Goal: Task Accomplishment & Management: Manage account settings

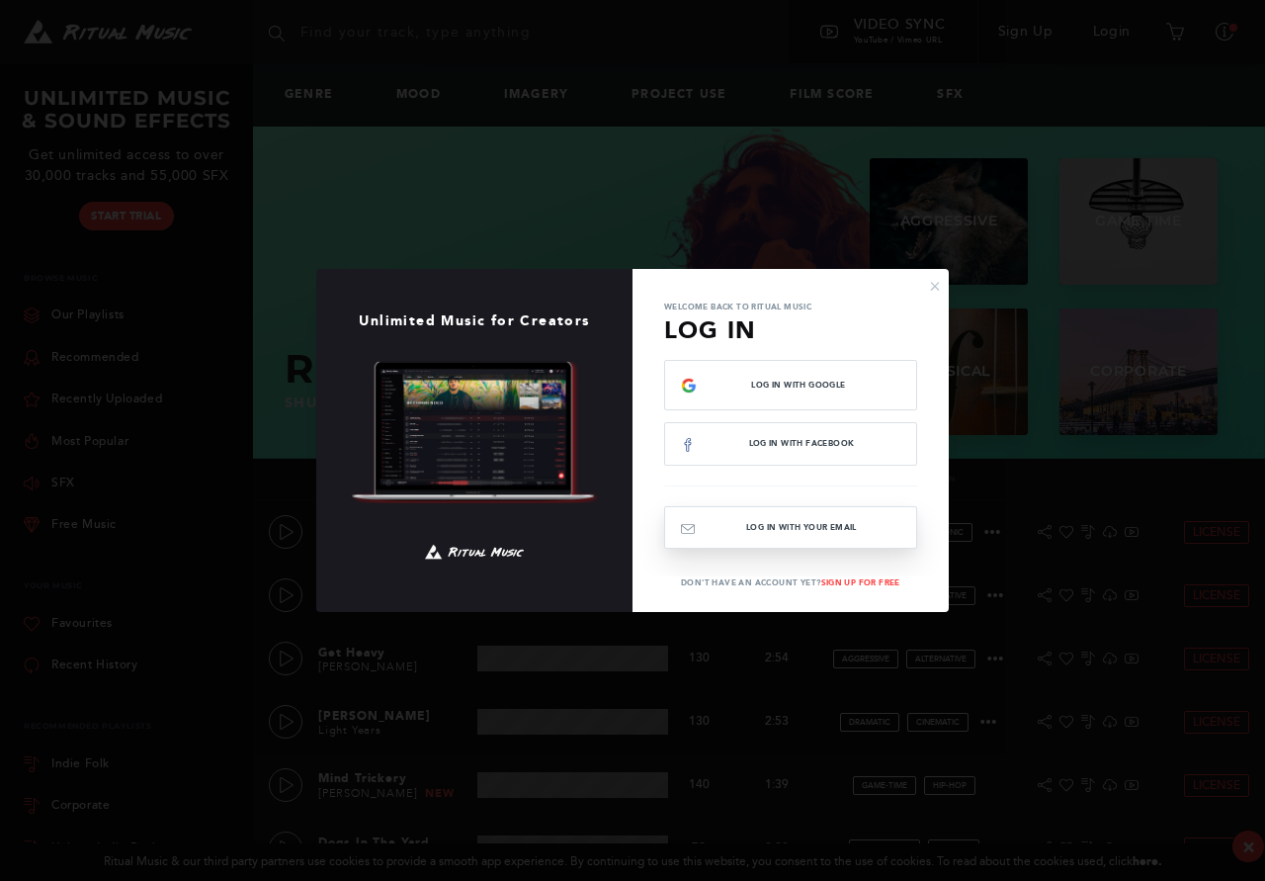
click at [788, 525] on button "Log In with your email" at bounding box center [790, 527] width 253 height 42
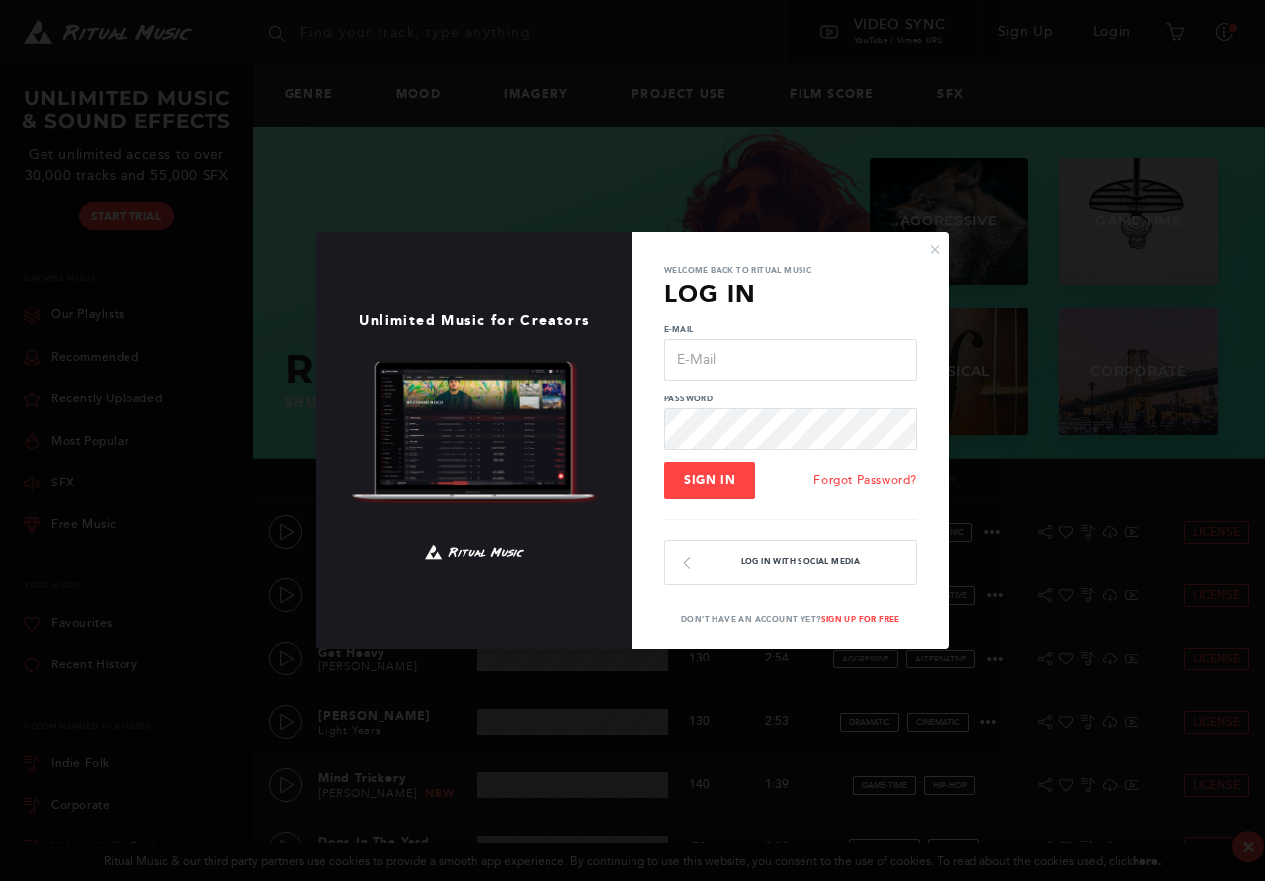
type input "[EMAIL_ADDRESS][DOMAIN_NAME]"
click at [720, 486] on button "Sign In" at bounding box center [709, 481] width 91 height 38
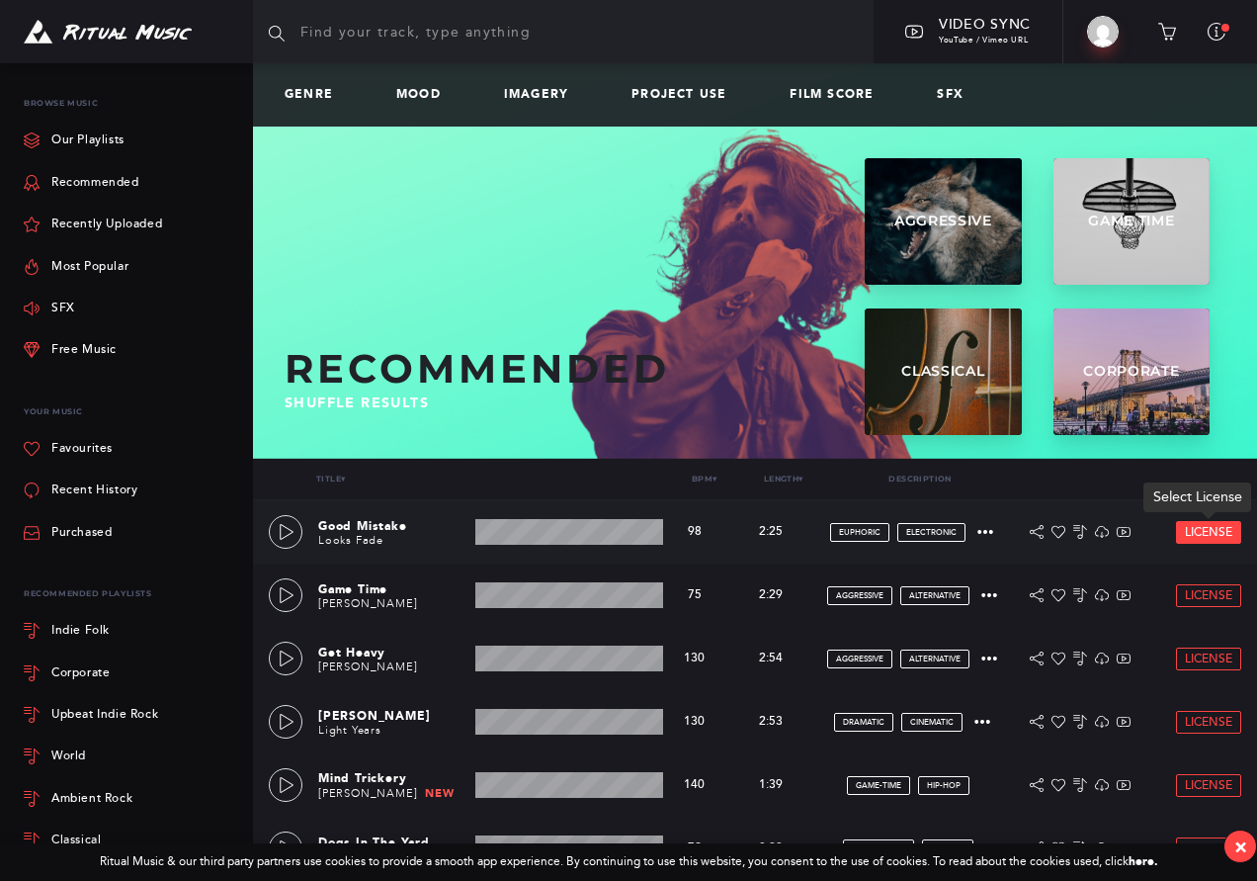
click at [1225, 536] on span "License" at bounding box center [1208, 532] width 47 height 13
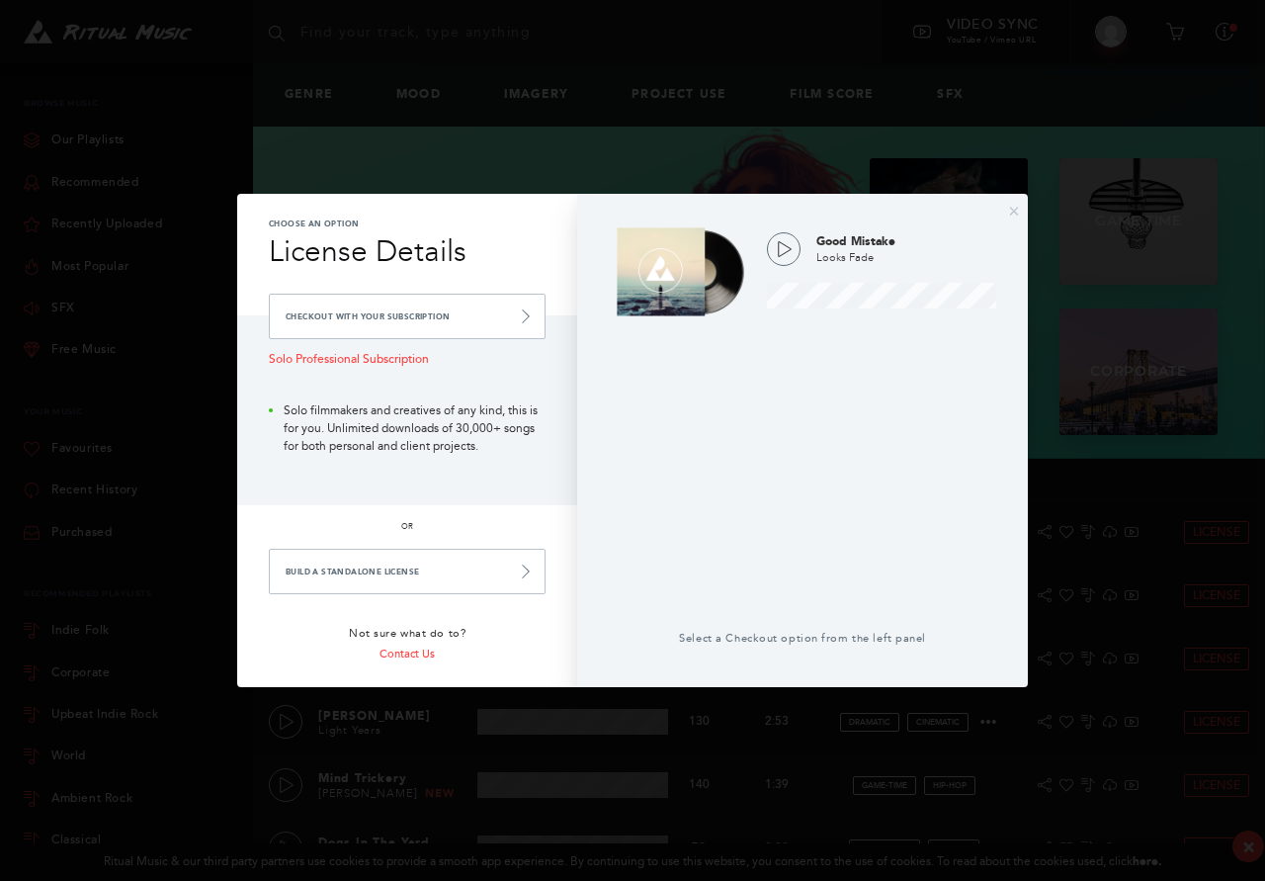
click at [1093, 424] on div "× Choose an Option License Details Checkout with your Subscription Solo Profess…" at bounding box center [632, 440] width 1265 height 881
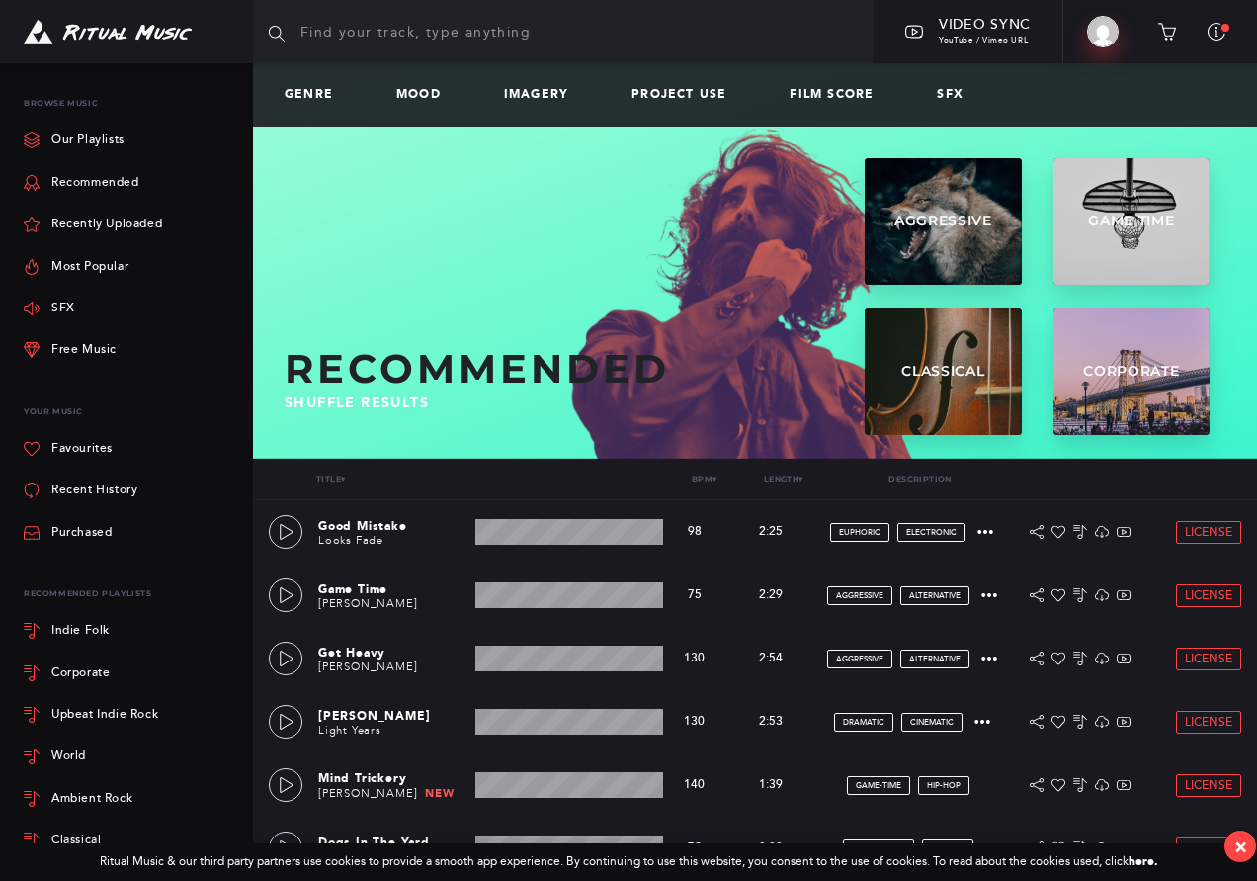
click at [1112, 31] on img at bounding box center [1103, 32] width 32 height 32
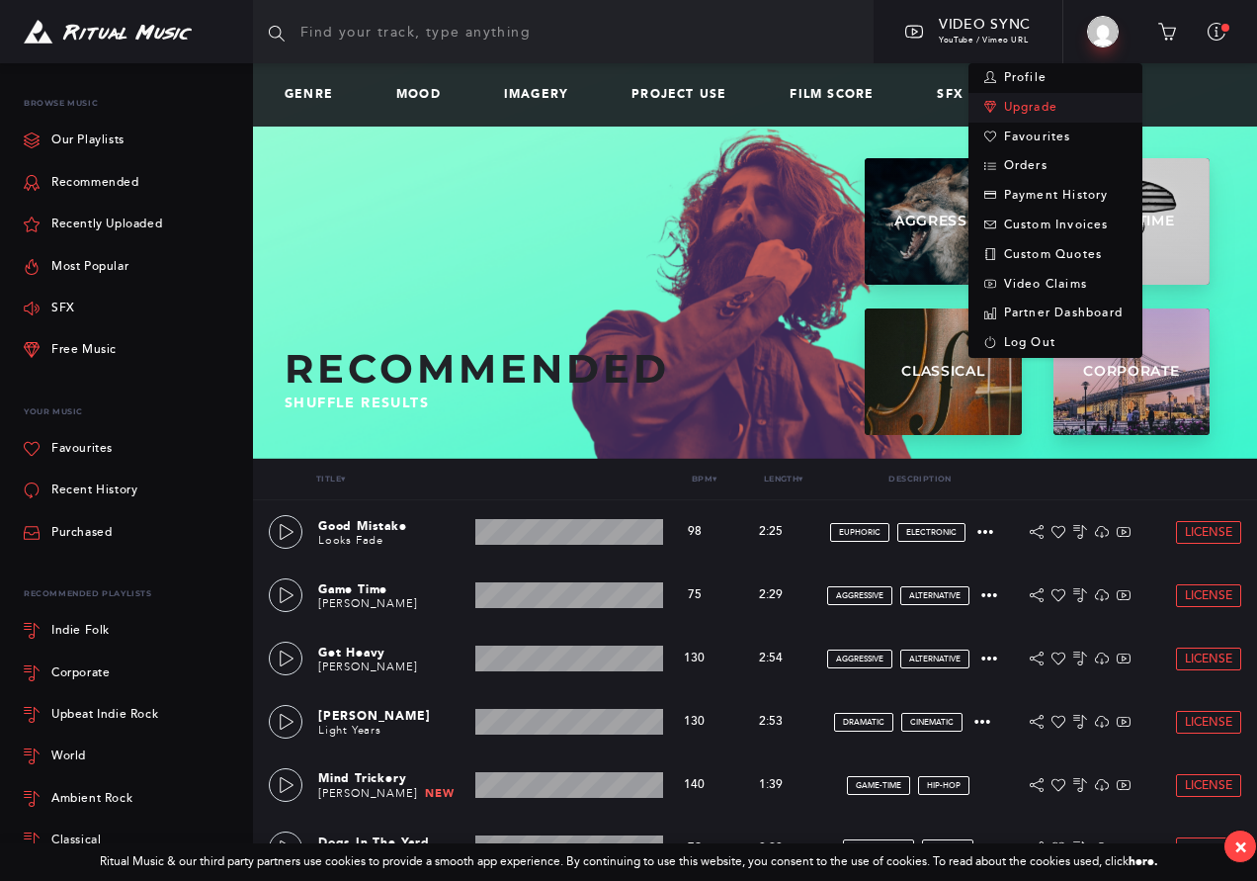
click at [1045, 102] on link "Upgrade" at bounding box center [1056, 108] width 174 height 30
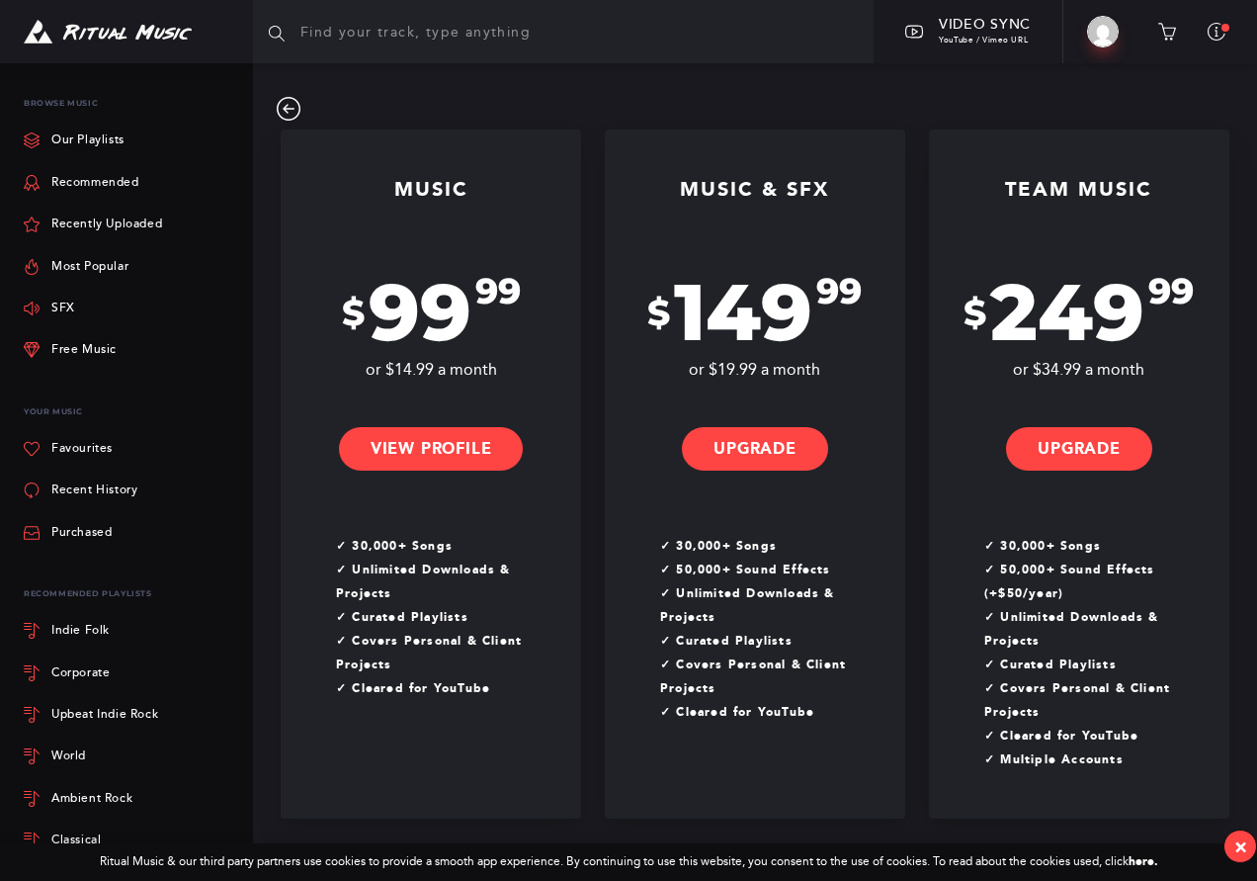
scroll to position [506, 0]
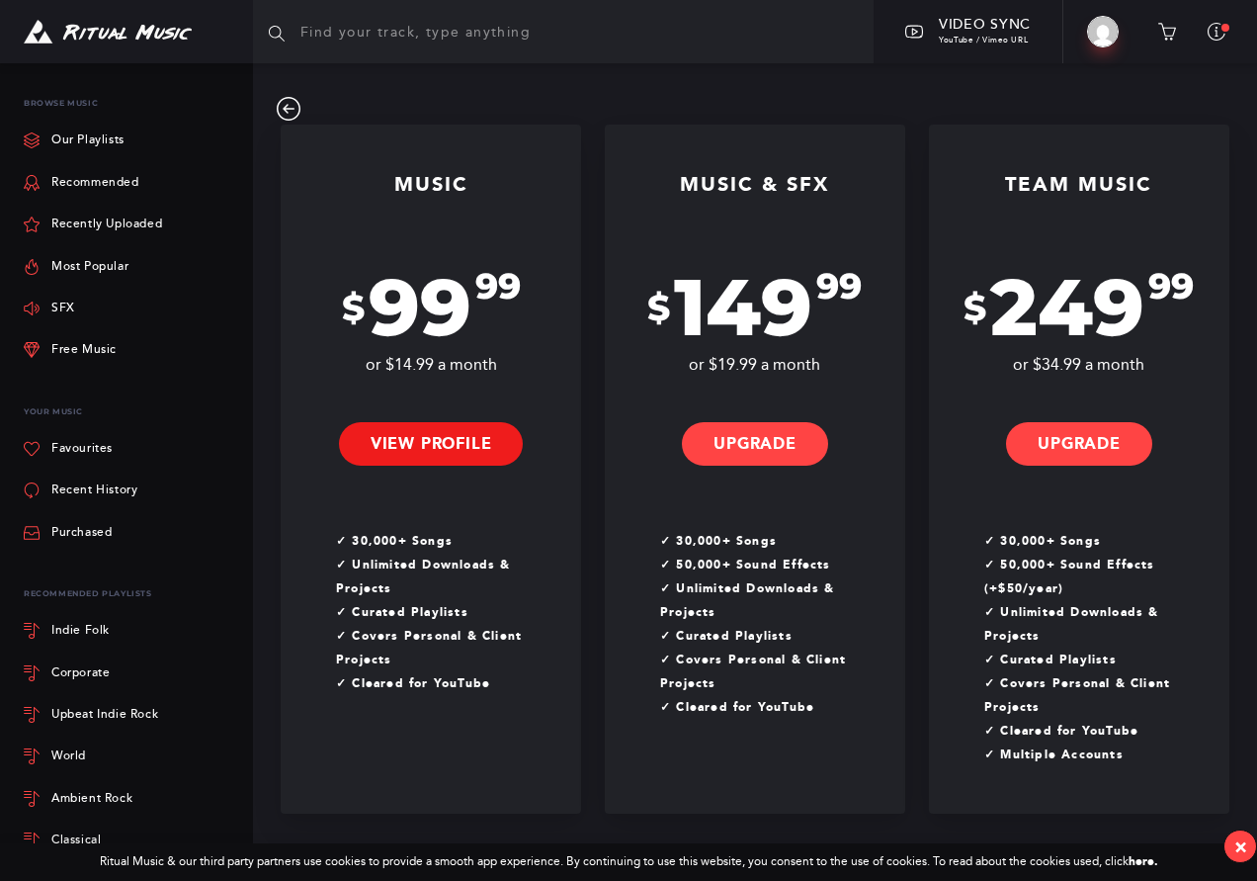
click at [448, 440] on link "View Profile" at bounding box center [431, 443] width 185 height 43
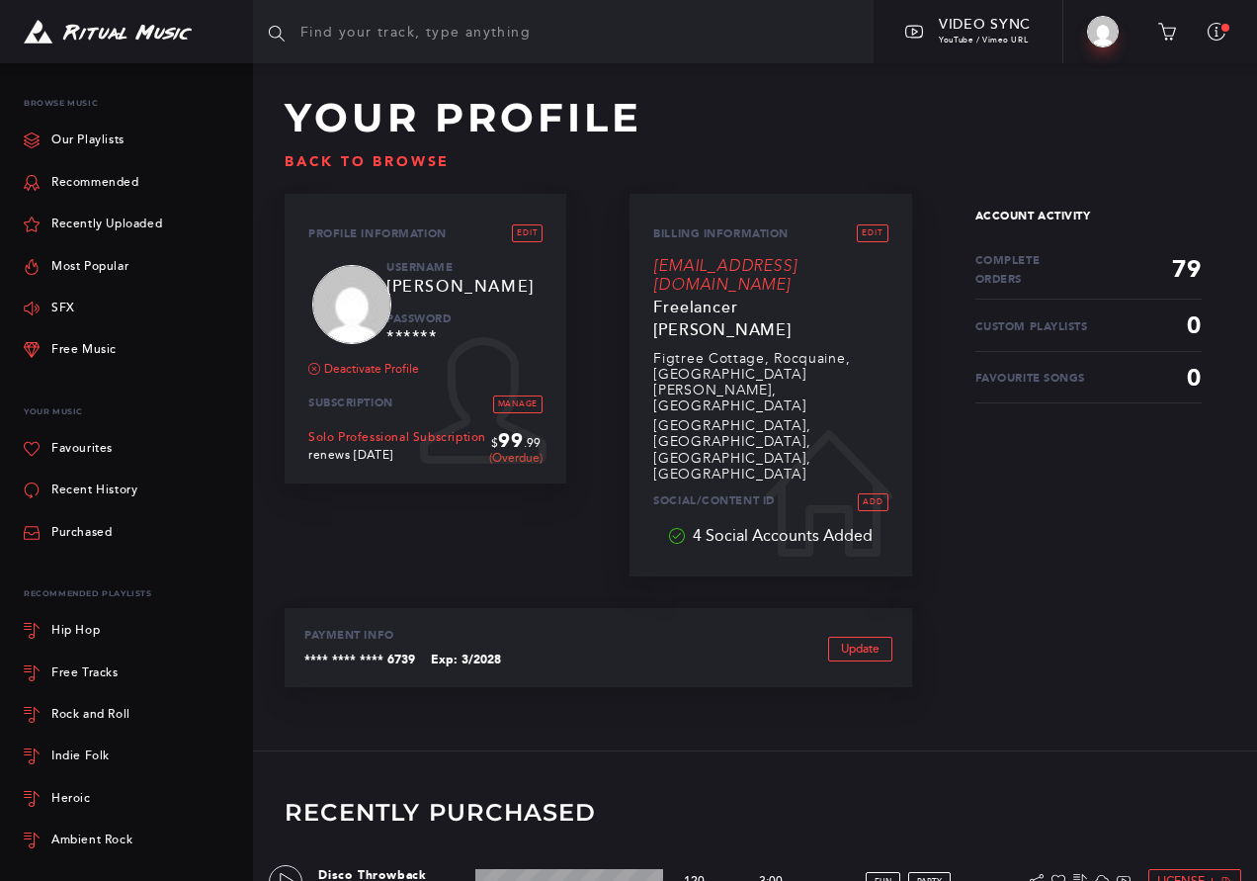
click at [526, 464] on span "(Overdue)" at bounding box center [515, 459] width 53 height 14
click at [527, 410] on link "Manage" at bounding box center [518, 404] width 50 height 18
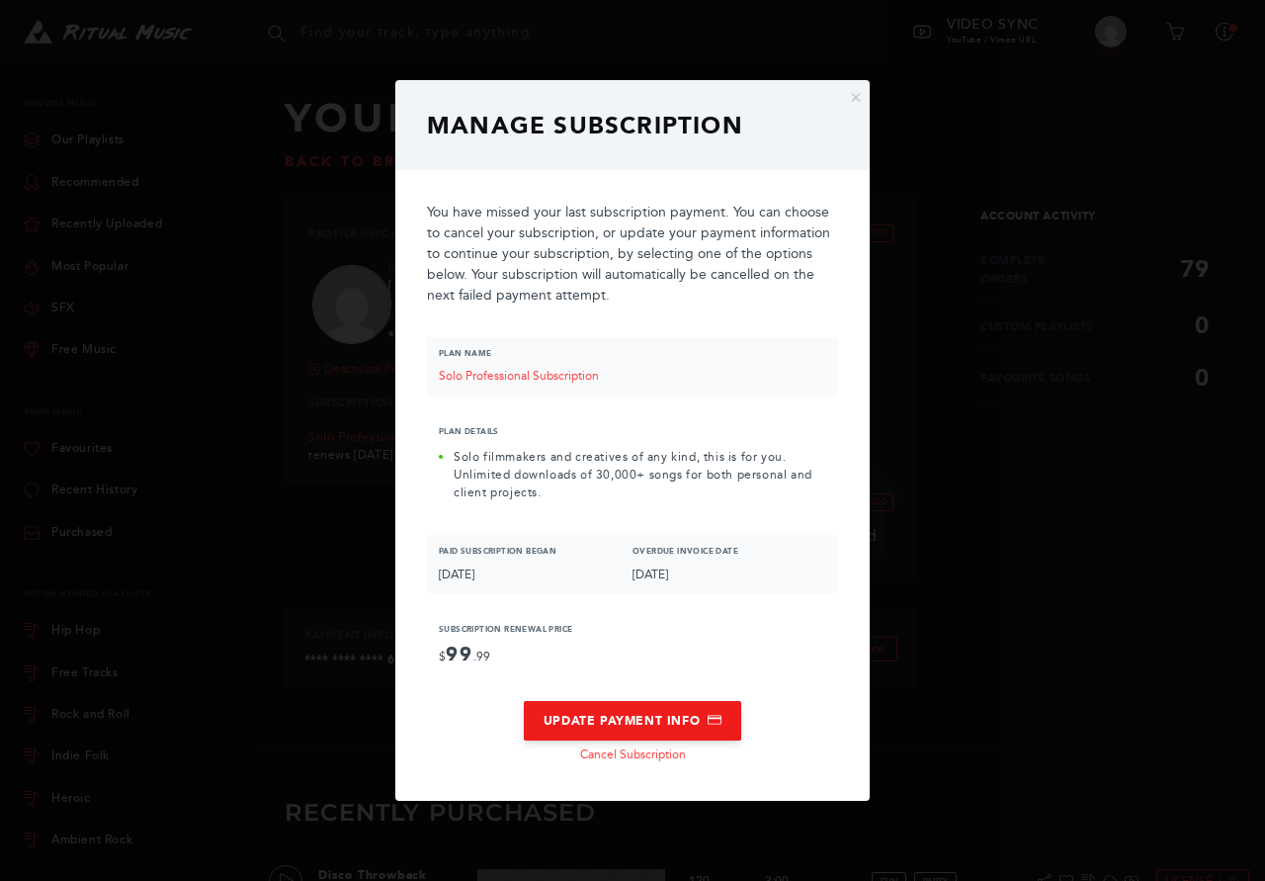
click at [675, 719] on button "Update Payment Info" at bounding box center [632, 721] width 217 height 40
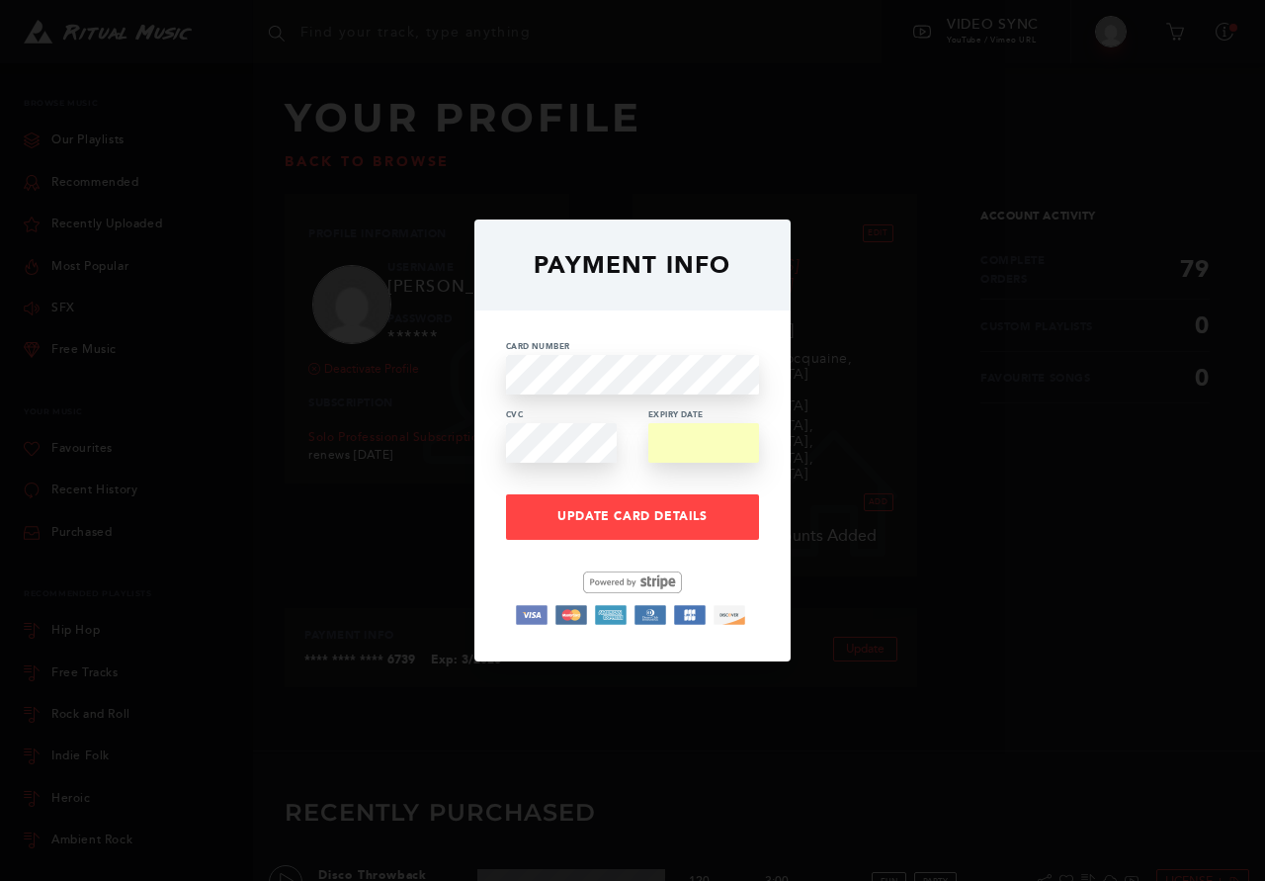
scroll to position [237, 0]
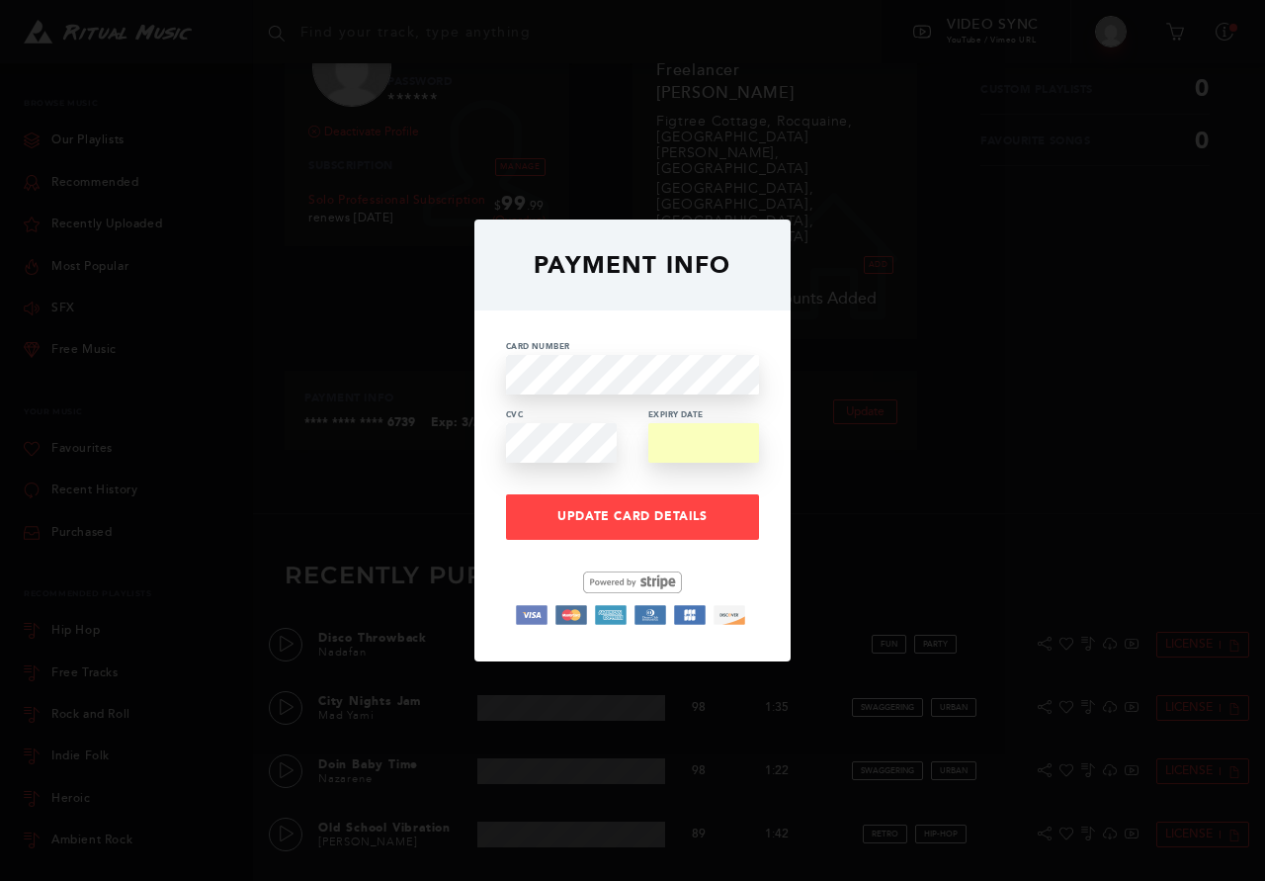
click at [776, 415] on div "Card Number CVC Expiry Date Update Card Details" at bounding box center [632, 485] width 316 height 351
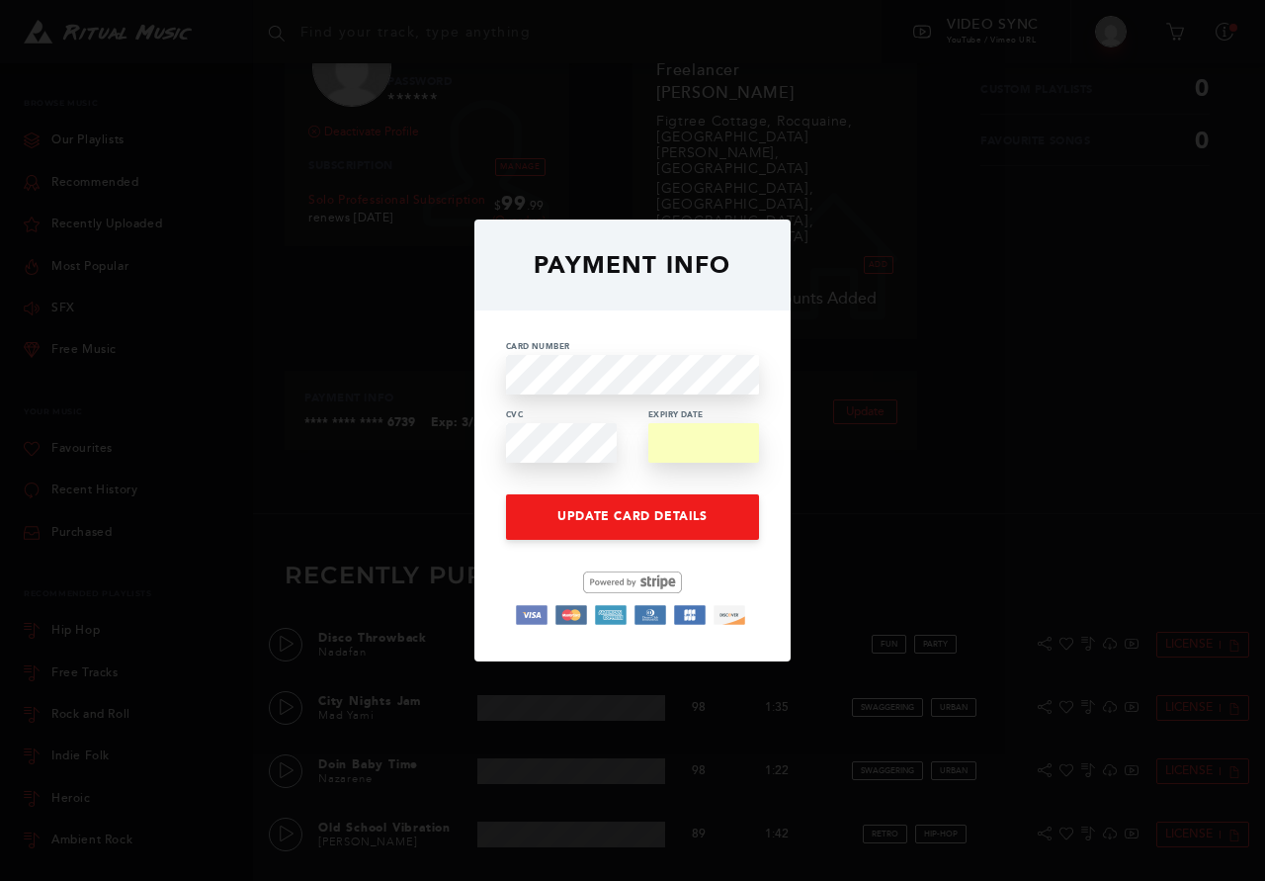
click at [633, 511] on link "Update Card Details" at bounding box center [632, 516] width 253 height 45
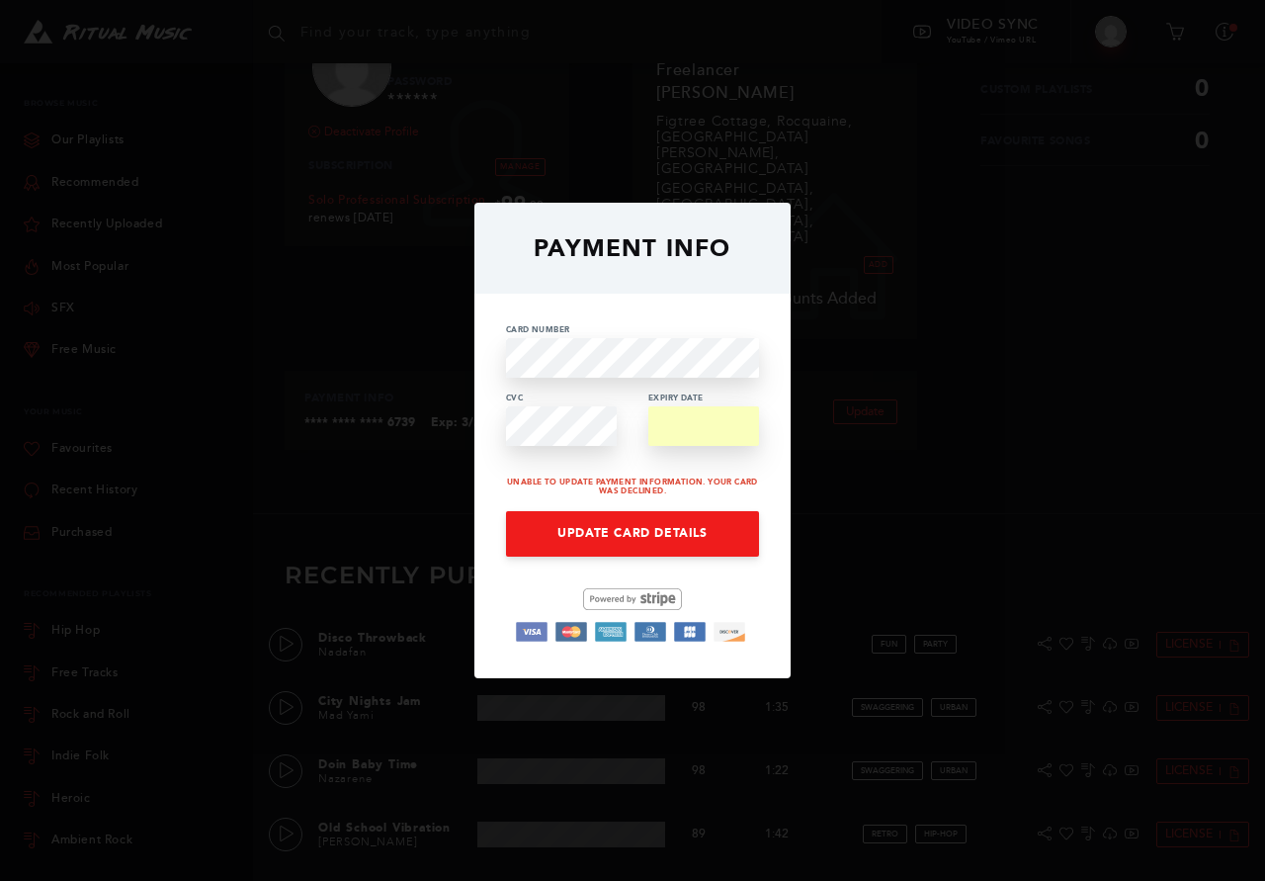
click at [637, 523] on link "Update Card Details" at bounding box center [632, 533] width 253 height 45
click at [708, 331] on p "Card Number" at bounding box center [632, 329] width 253 height 9
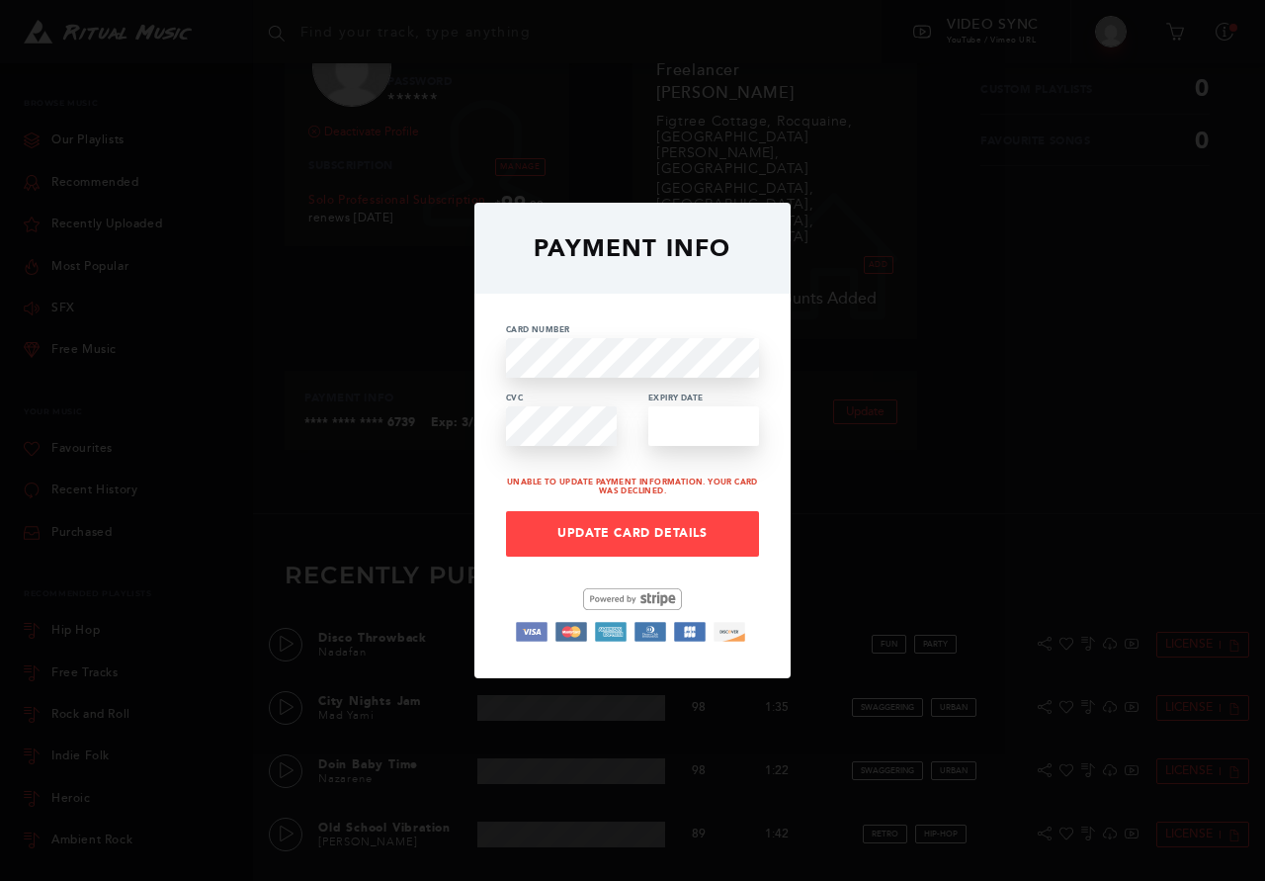
click at [657, 422] on div at bounding box center [703, 426] width 111 height 40
click at [658, 422] on div at bounding box center [703, 426] width 111 height 40
click at [707, 517] on link "Update Card Details" at bounding box center [632, 533] width 253 height 45
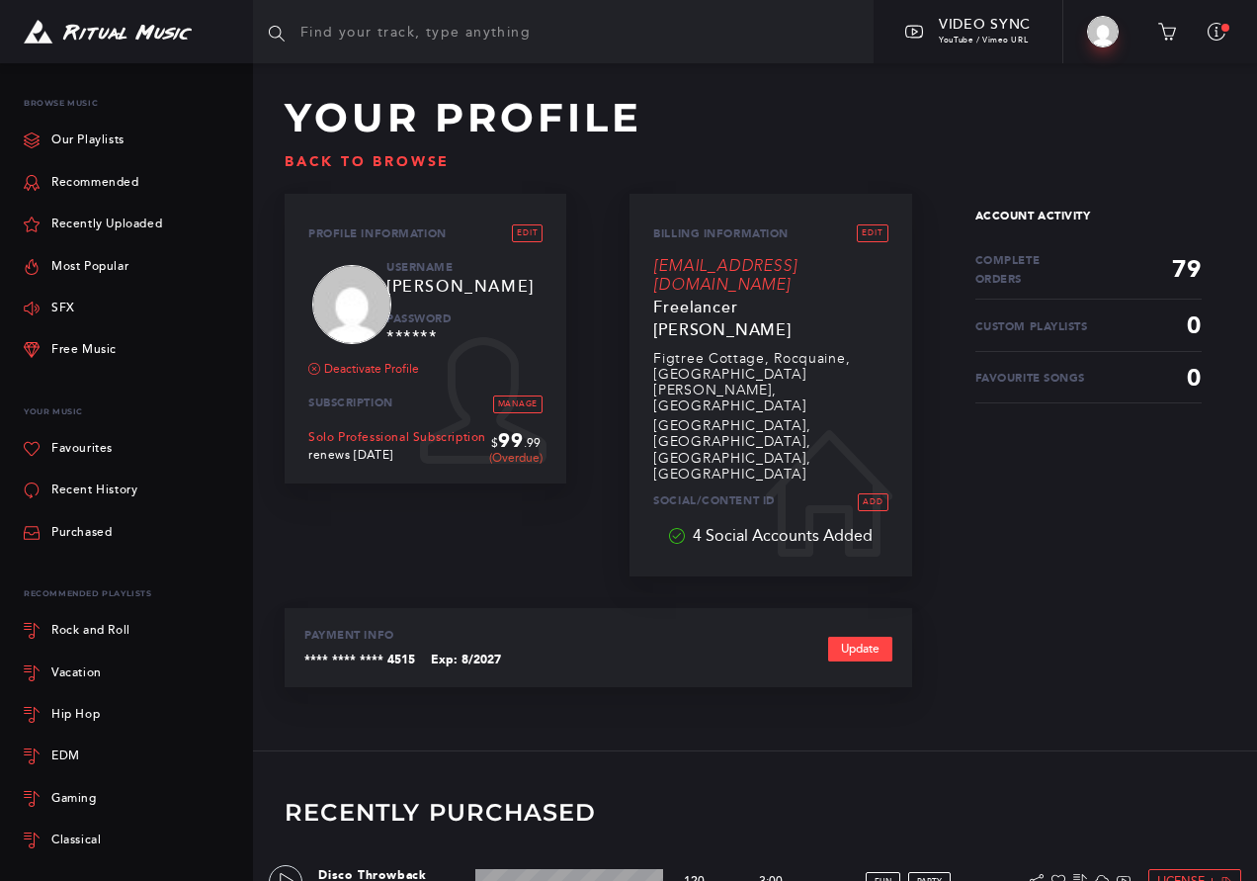
click at [830, 636] on link "Update" at bounding box center [860, 648] width 64 height 25
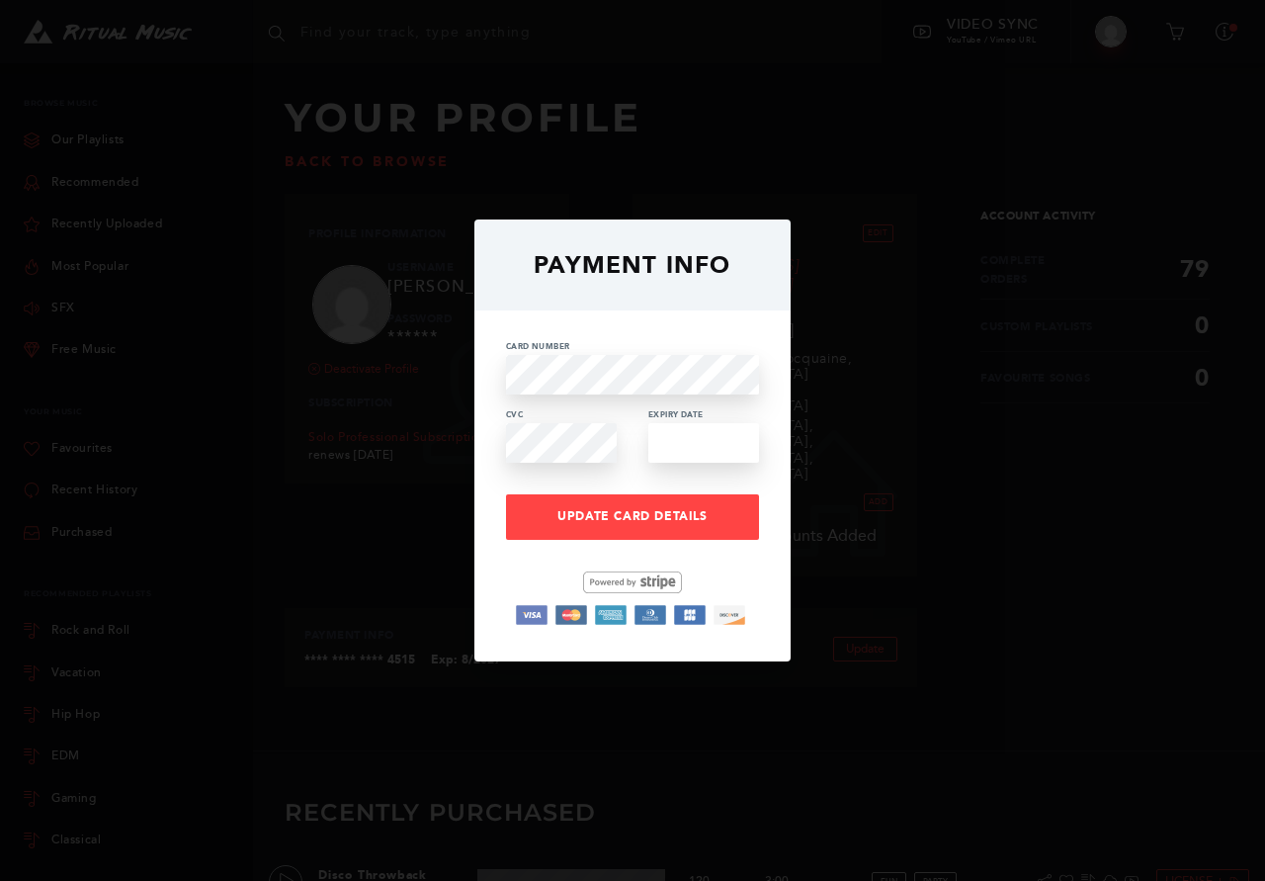
click at [823, 506] on div "Payment Info Card Number CVC Expiry Date Update Card Details" at bounding box center [632, 440] width 1265 height 881
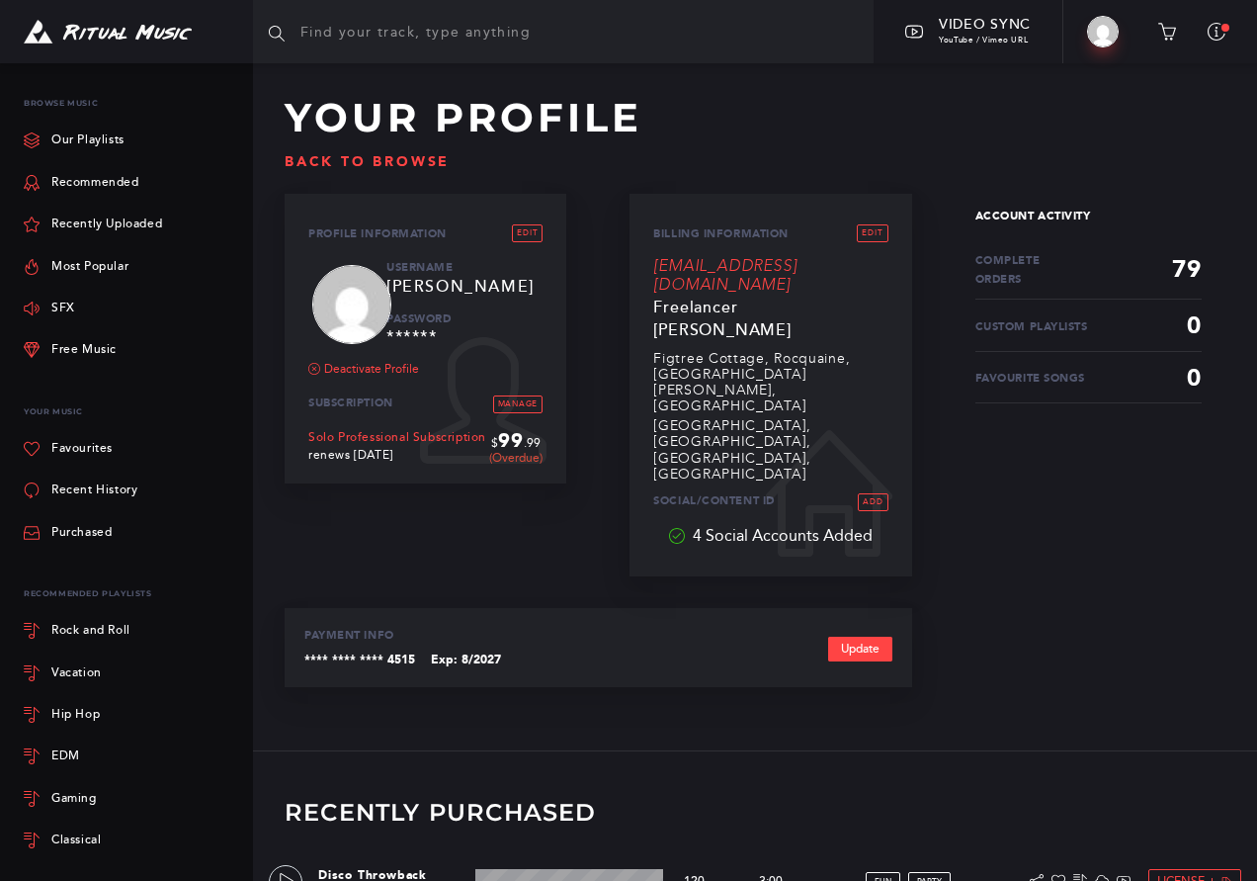
click at [847, 636] on link "Update" at bounding box center [860, 648] width 64 height 25
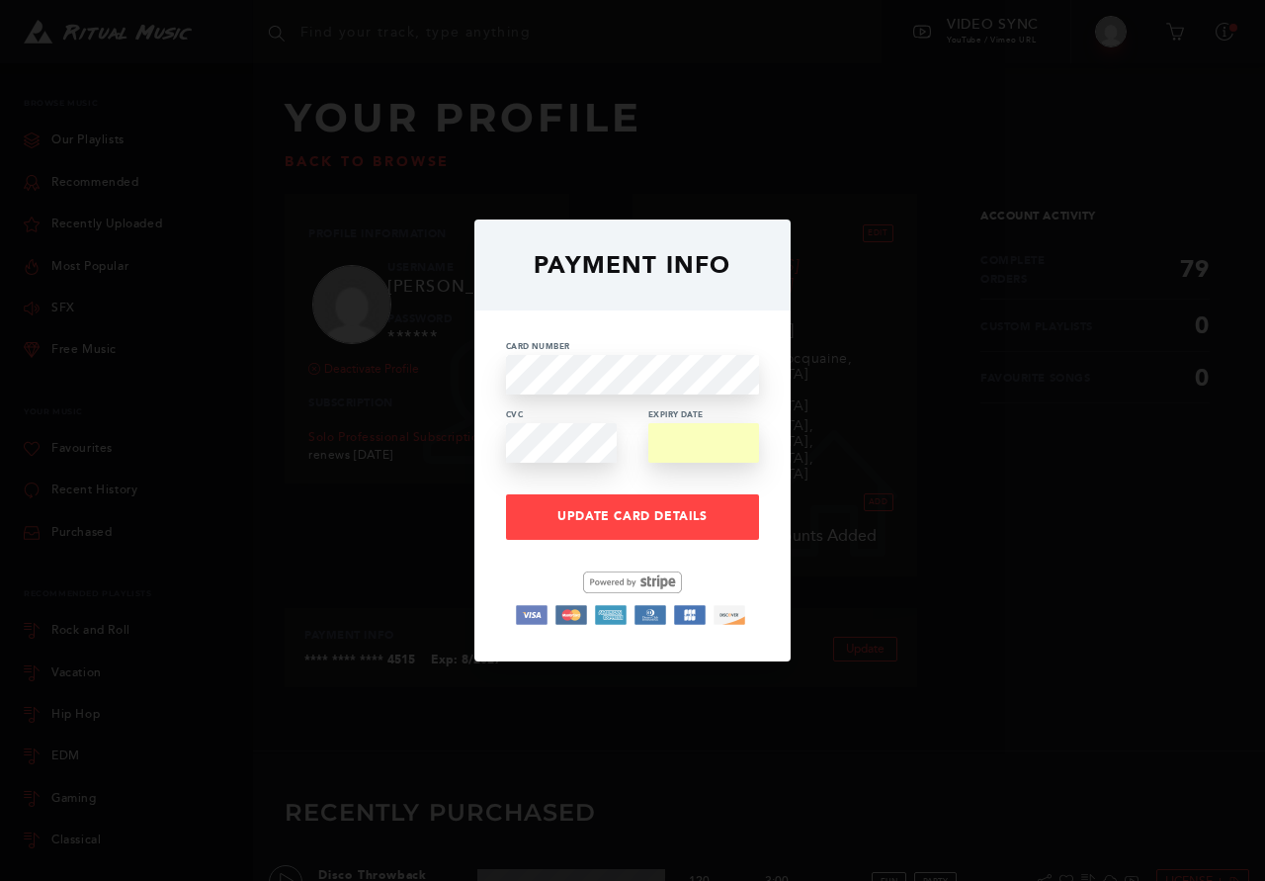
scroll to position [237, 0]
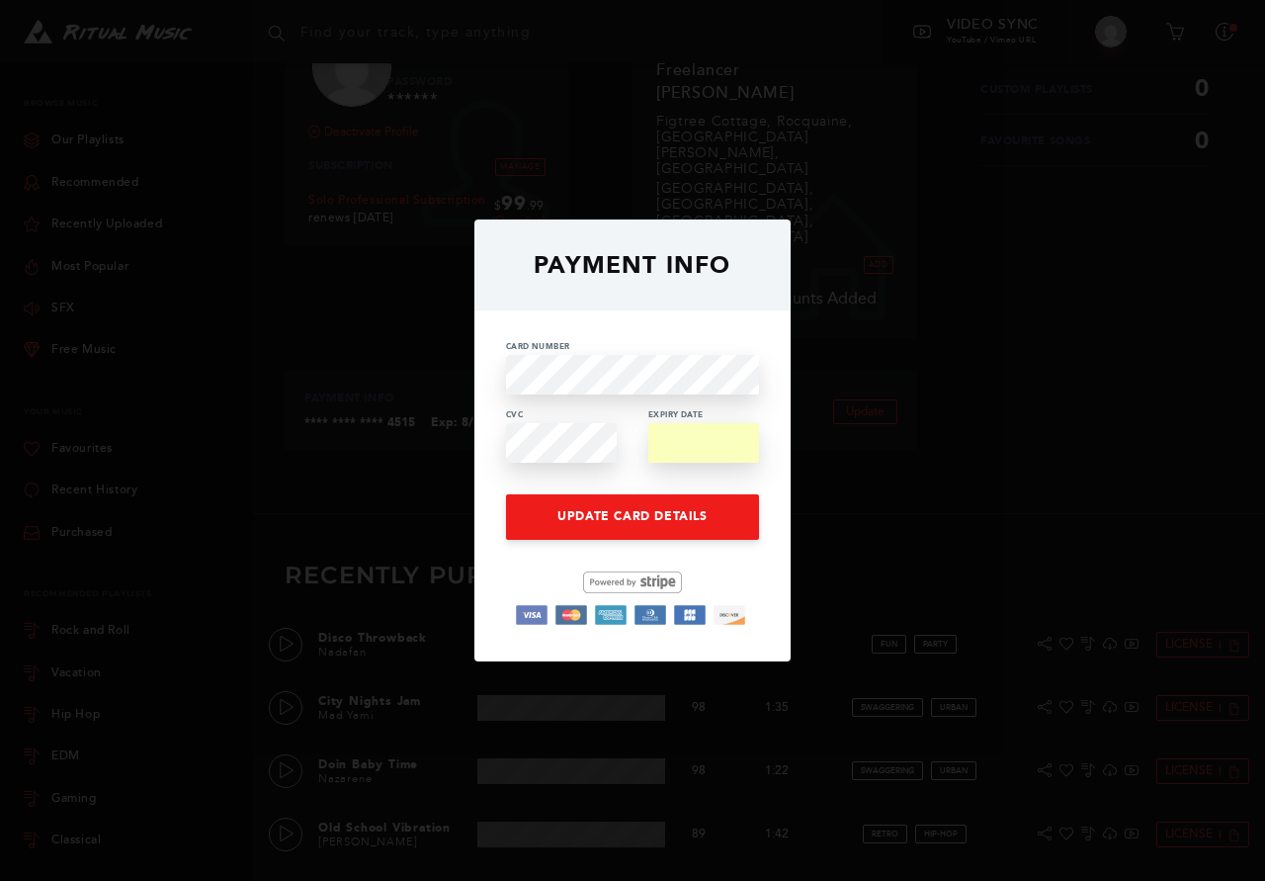
click at [640, 504] on link "Update Card Details" at bounding box center [632, 516] width 253 height 45
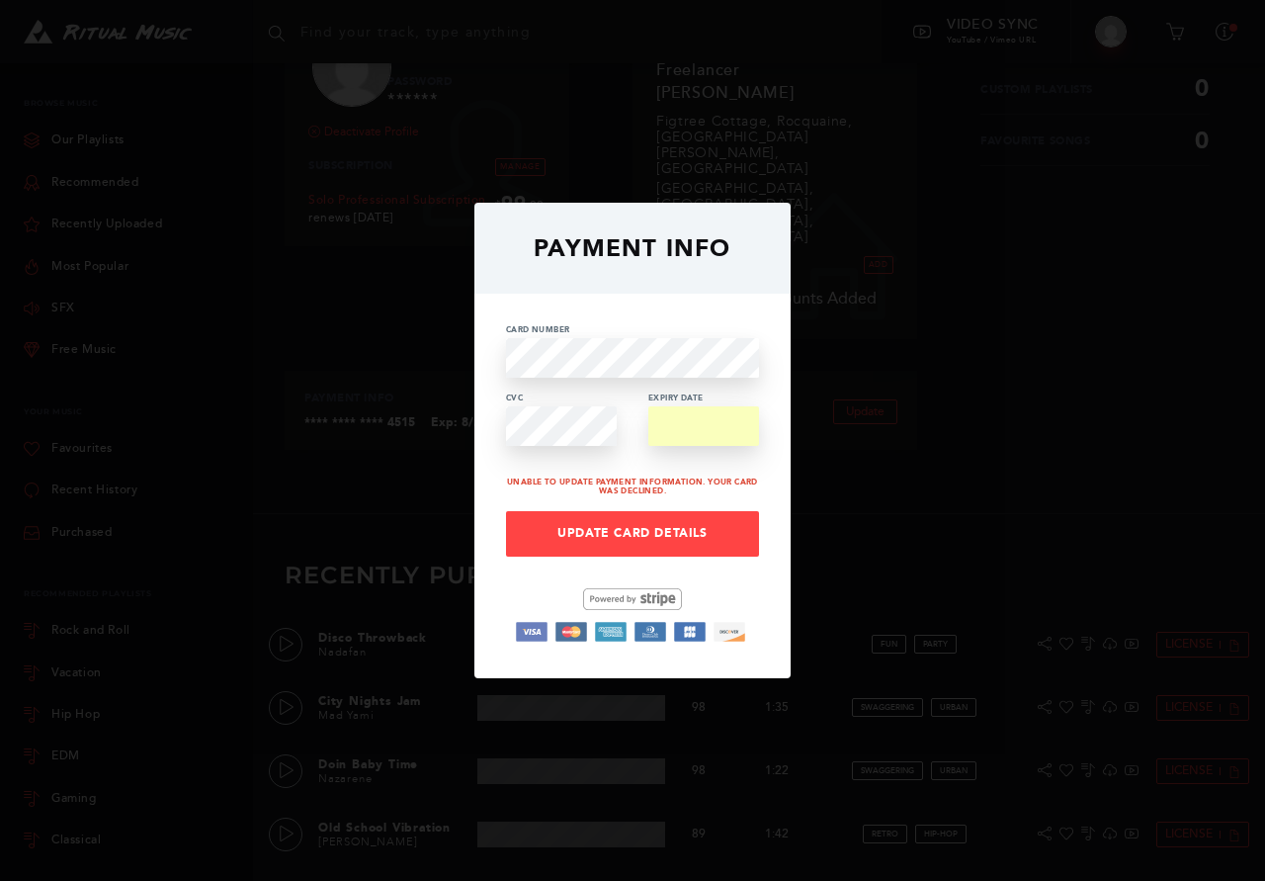
drag, startPoint x: 569, startPoint y: 396, endPoint x: 576, endPoint y: 385, distance: 12.9
click at [576, 385] on div "Card Number CVC Expiry Date Unable to update payment information. Your card was…" at bounding box center [632, 486] width 316 height 384
click at [541, 456] on div "Card Number CVC Expiry Date Unable to update payment information. Your card was…" at bounding box center [632, 486] width 316 height 384
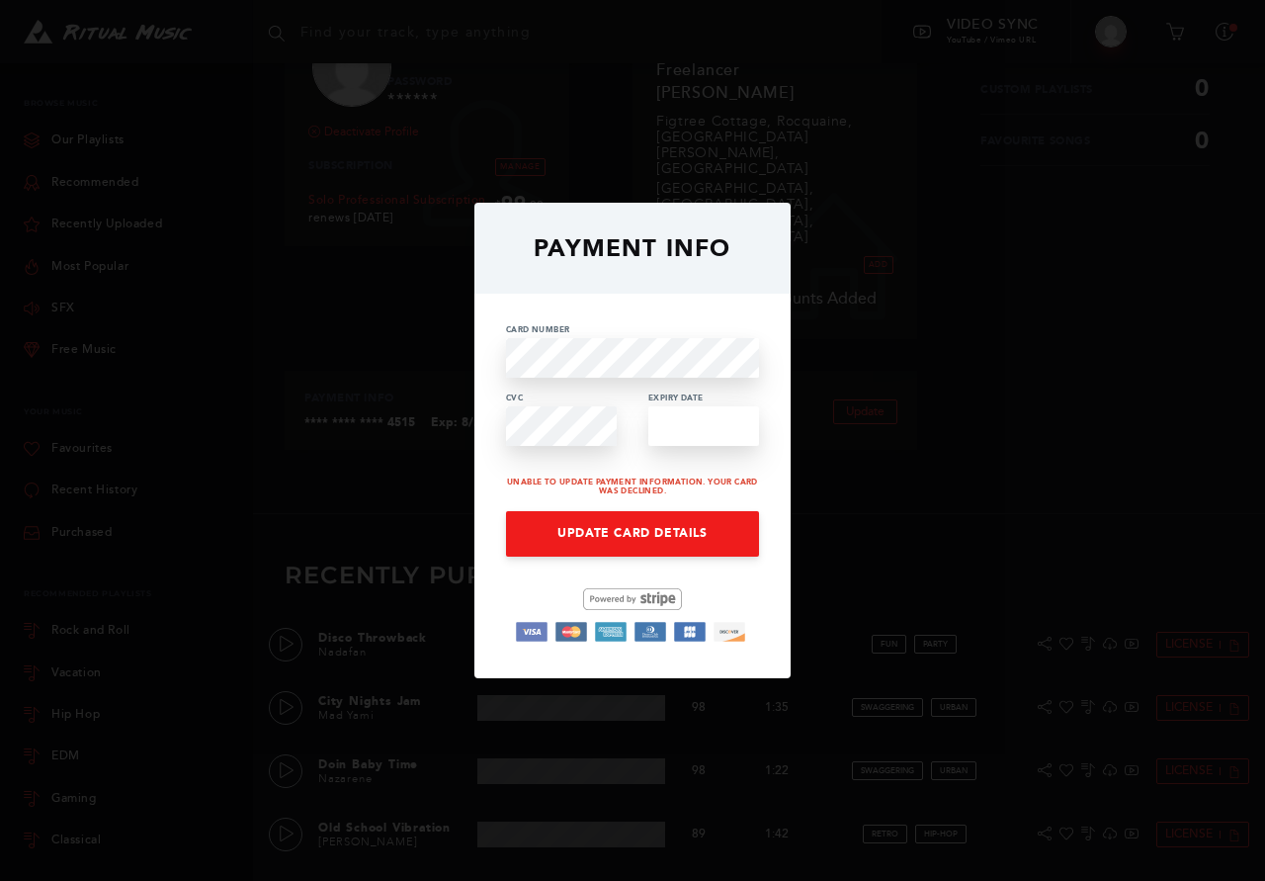
click at [654, 544] on link "Update Card Details" at bounding box center [632, 533] width 253 height 45
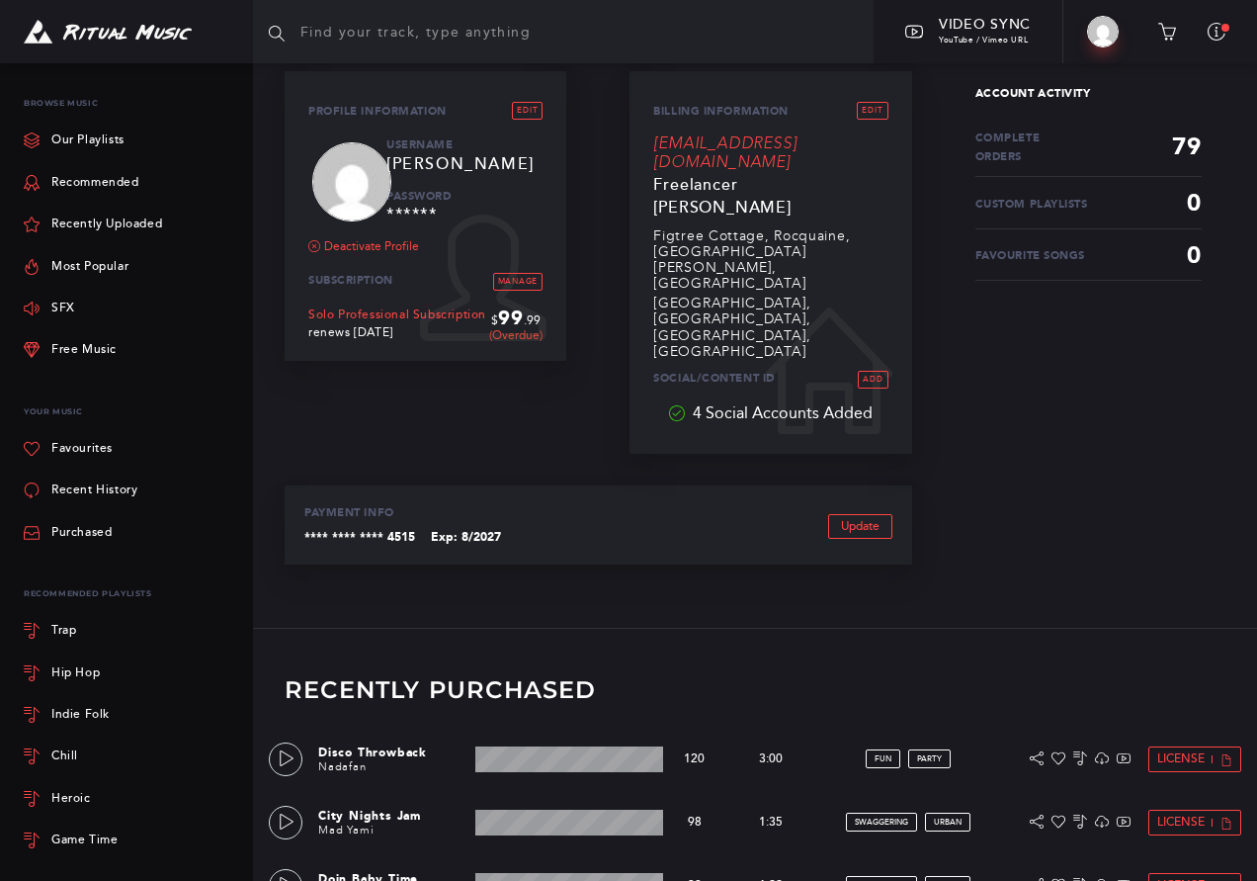
scroll to position [237, 0]
